Goal: Information Seeking & Learning: Learn about a topic

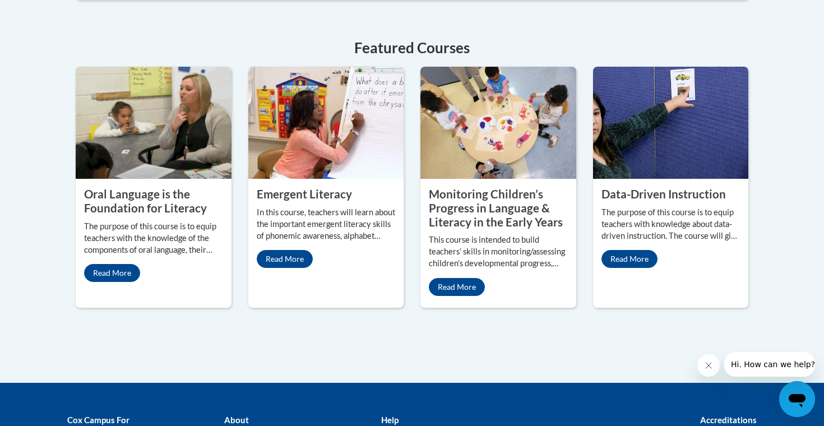
scroll to position [527, 0]
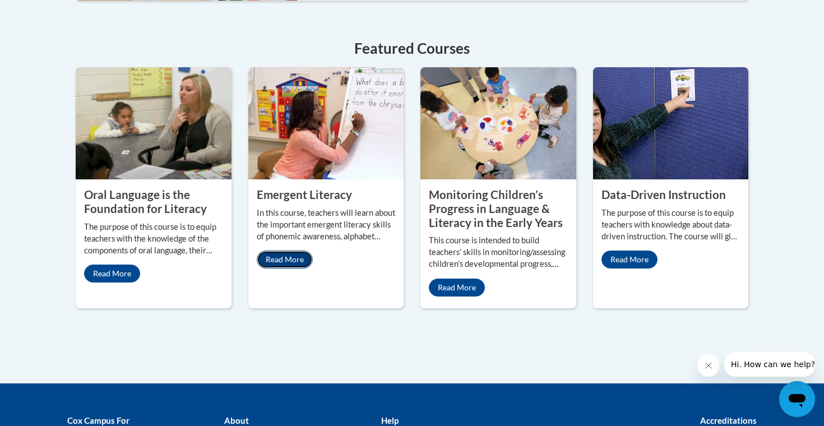
click at [292, 251] on link "Read More" at bounding box center [285, 260] width 56 height 18
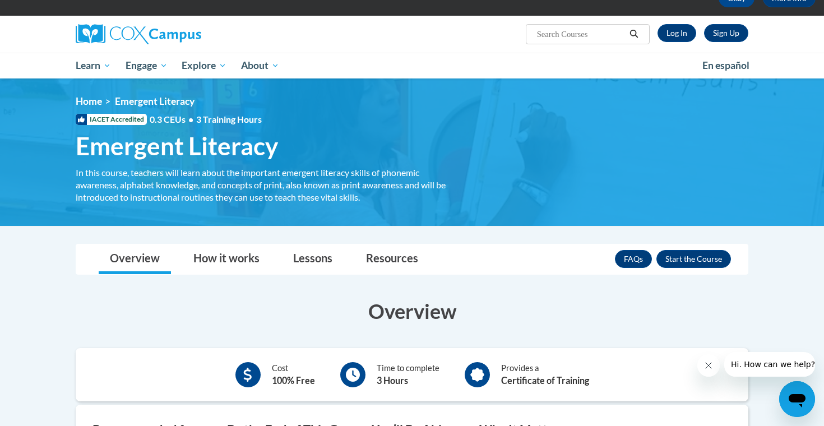
scroll to position [59, 0]
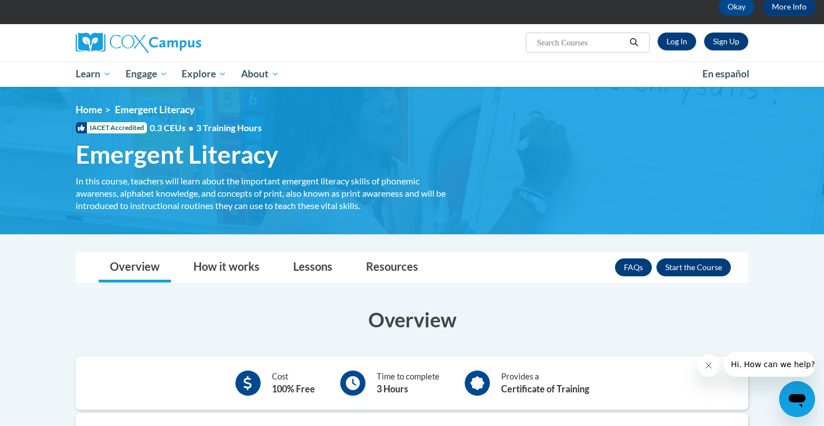
click at [577, 43] on input "Search..." at bounding box center [581, 42] width 90 height 13
type input "path G"
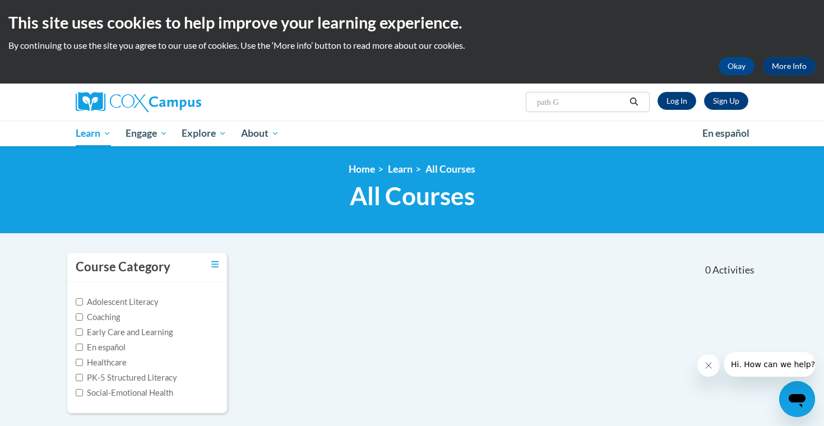
click at [574, 101] on input "path G" at bounding box center [581, 101] width 90 height 13
type input "p"
click at [77, 335] on input "Early Care and Learning" at bounding box center [79, 331] width 7 height 7
checkbox input "true"
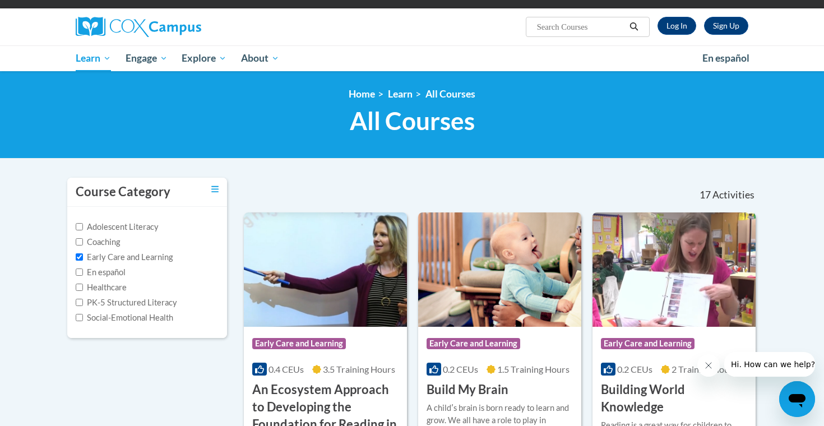
scroll to position [82, 0]
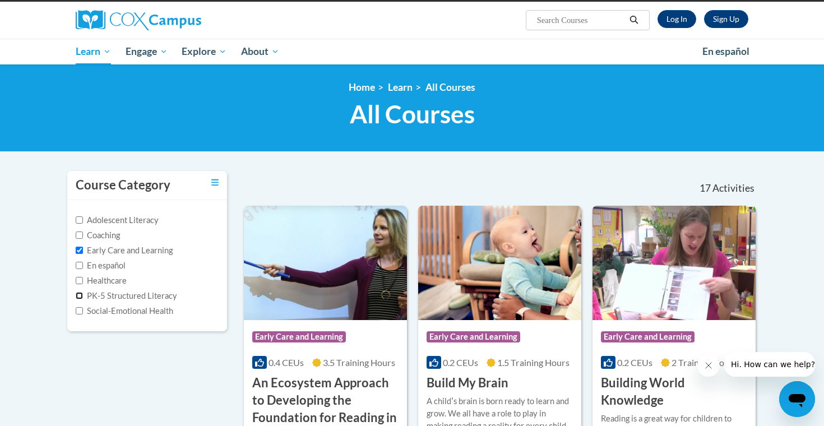
click at [81, 295] on input "PK-5 Structured Literacy" at bounding box center [79, 295] width 7 height 7
checkbox input "true"
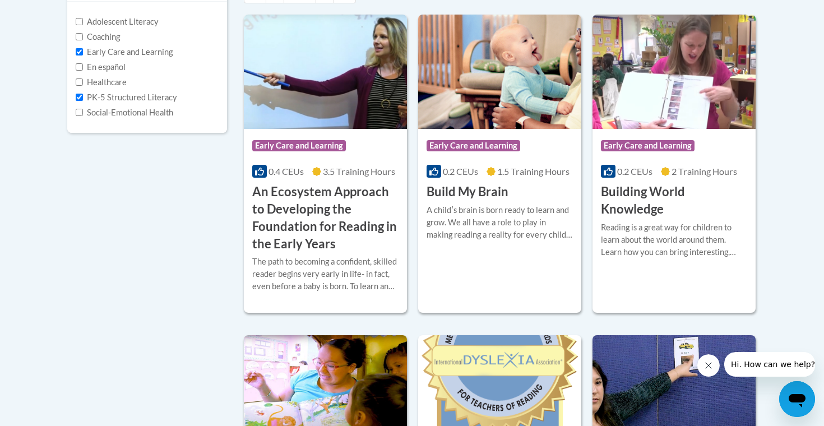
scroll to position [266, 0]
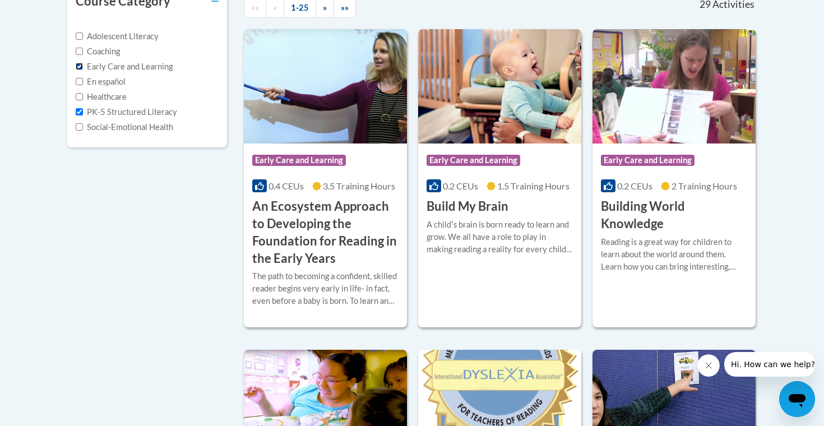
click at [80, 68] on input "Early Care and Learning" at bounding box center [79, 66] width 7 height 7
checkbox input "false"
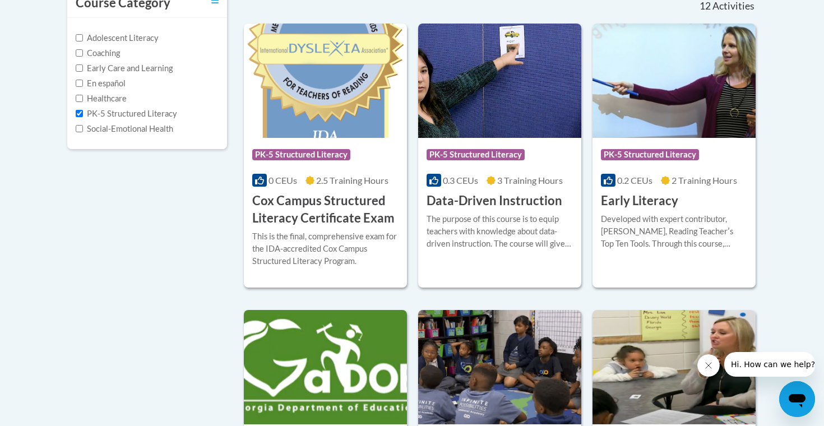
scroll to position [263, 0]
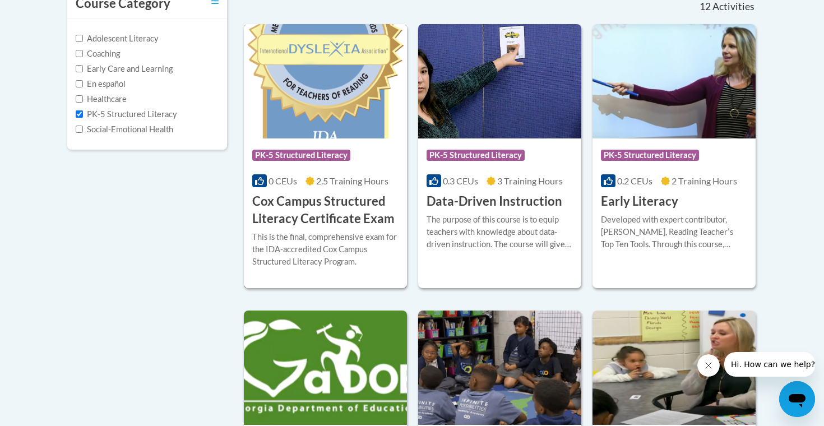
click at [347, 159] on span "PK-5 Structured Literacy" at bounding box center [301, 155] width 98 height 11
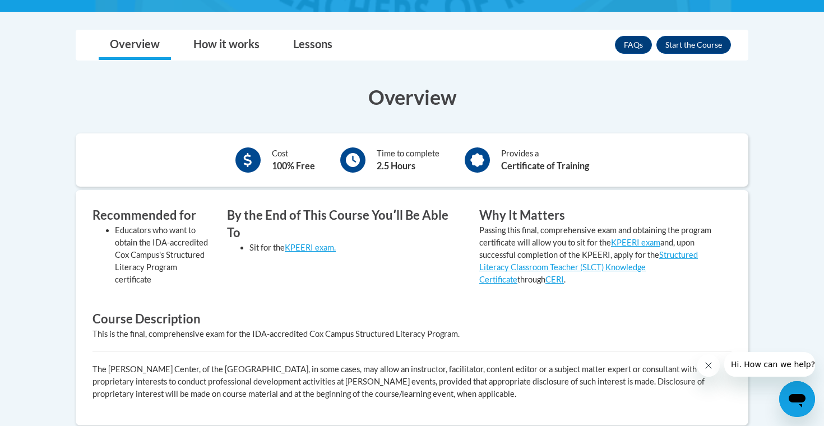
scroll to position [285, 0]
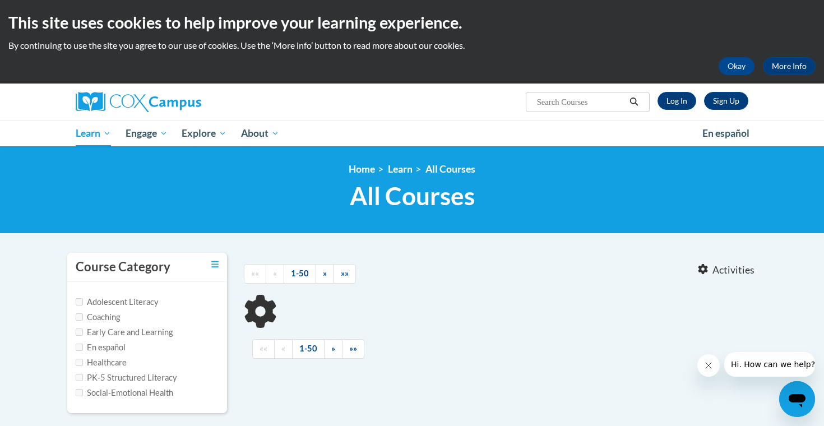
type input "path G"
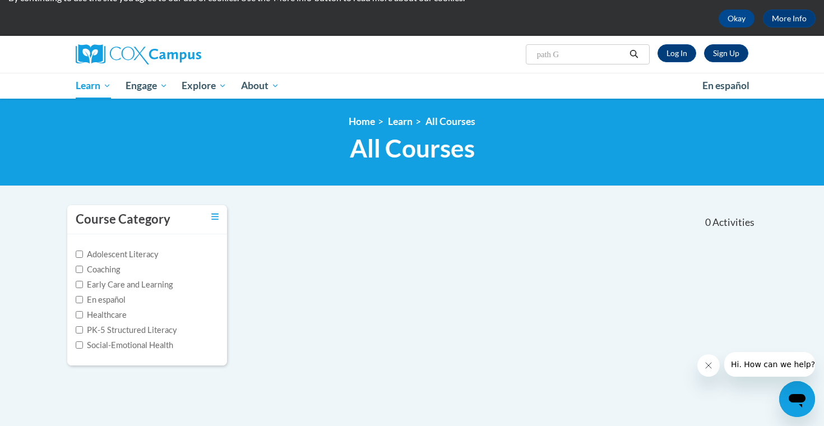
scroll to position [49, 0]
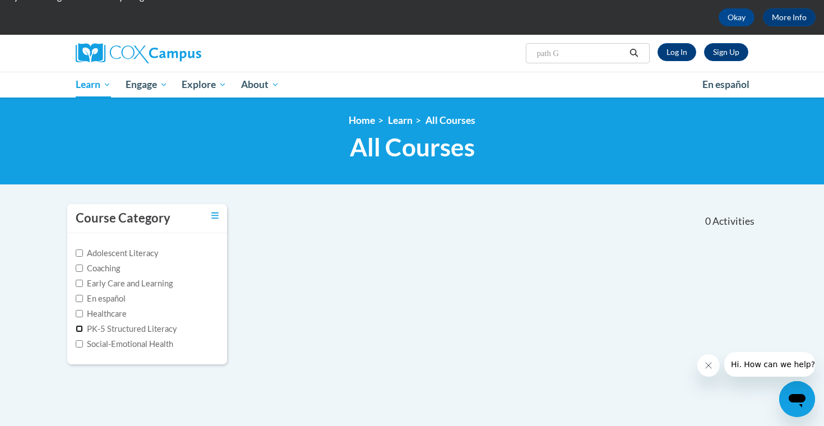
click at [81, 330] on input "PK-5 Structured Literacy" at bounding box center [79, 328] width 7 height 7
checkbox input "true"
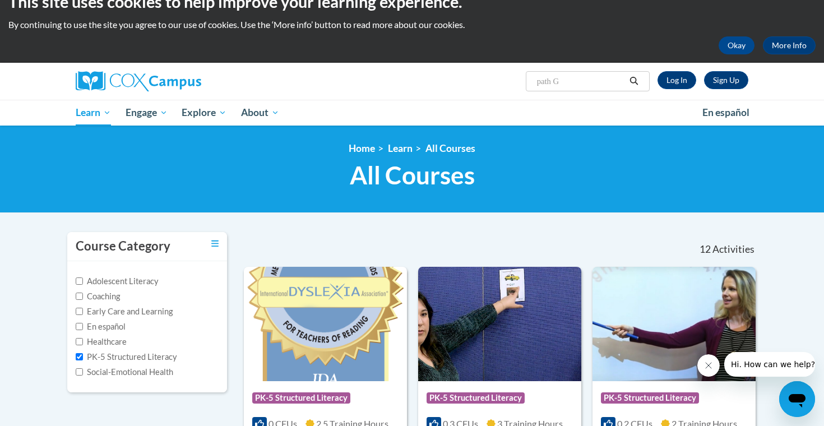
scroll to position [0, 0]
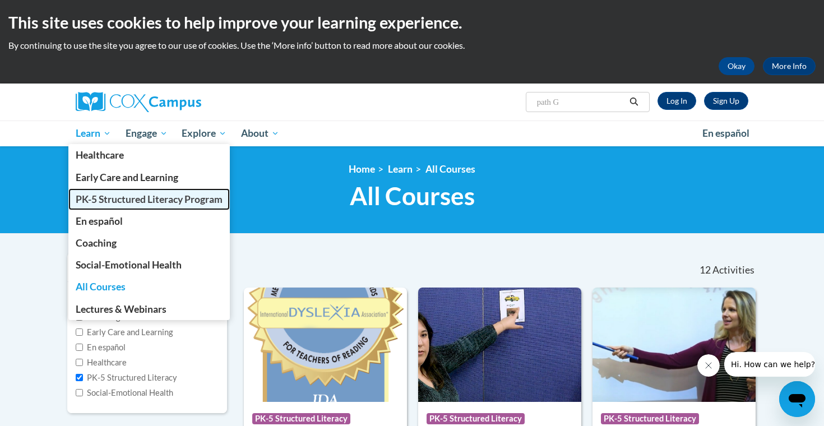
click at [138, 203] on span "PK-5 Structured Literacy Program" at bounding box center [149, 199] width 147 height 12
